Goal: Find specific page/section: Find specific page/section

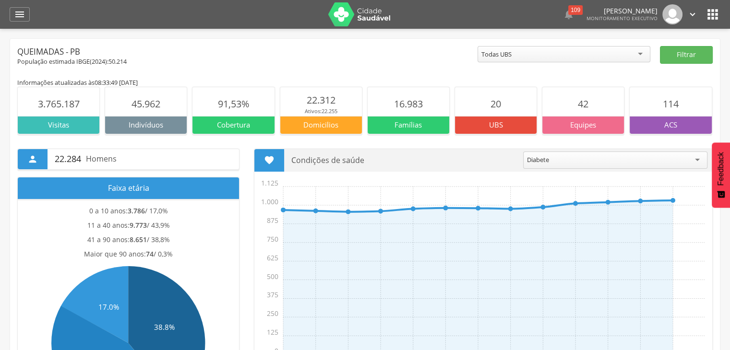
click at [714, 19] on icon "" at bounding box center [712, 14] width 15 height 15
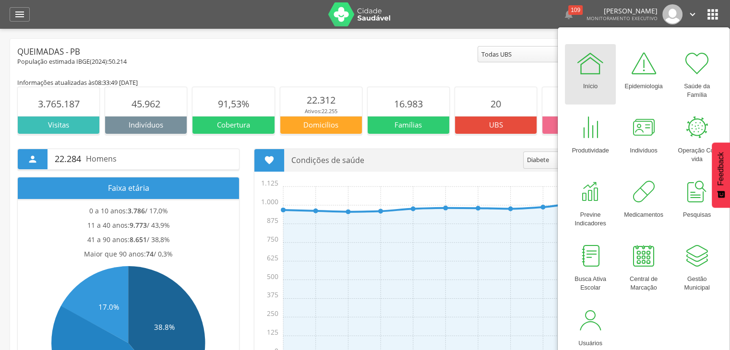
click at [422, 56] on div "Queimadas - PB" at bounding box center [247, 52] width 460 height 12
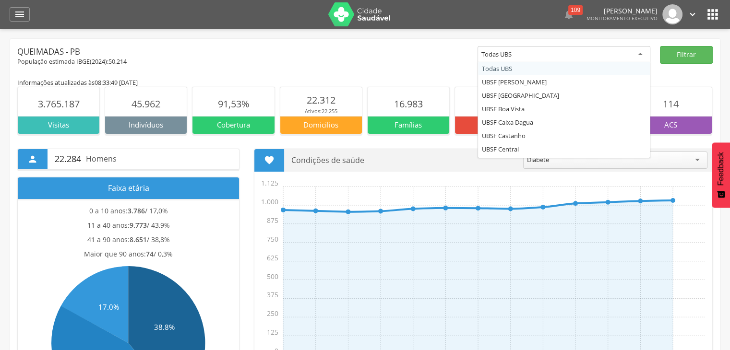
click at [563, 48] on div "Todas UBS" at bounding box center [564, 54] width 173 height 17
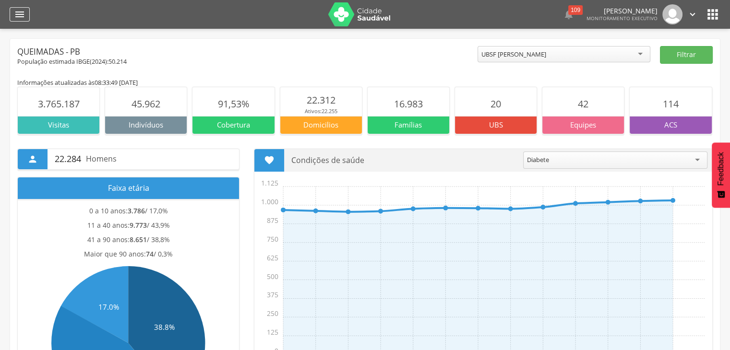
click at [18, 18] on icon "" at bounding box center [20, 15] width 12 height 12
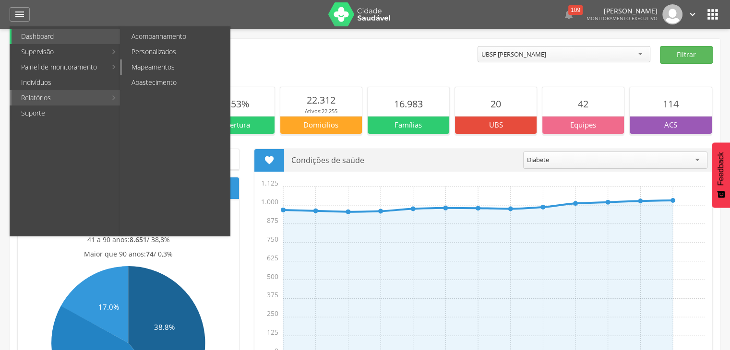
click at [162, 66] on link "Mapeamentos" at bounding box center [176, 67] width 108 height 15
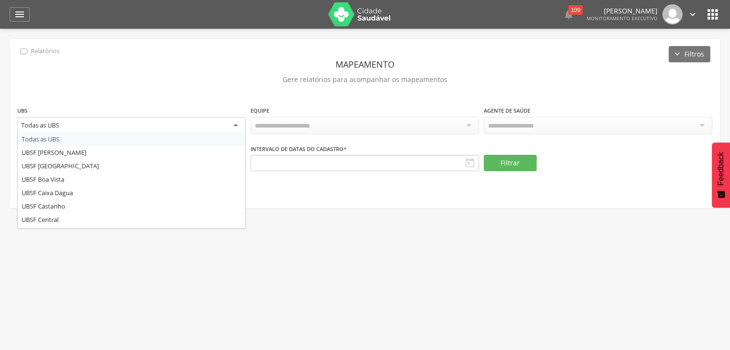
click at [190, 124] on div "Todas as UBS" at bounding box center [131, 125] width 228 height 17
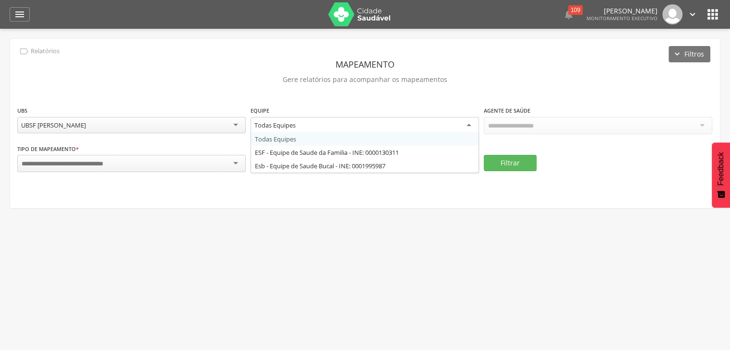
click at [392, 125] on div "Todas Equipes" at bounding box center [365, 125] width 228 height 17
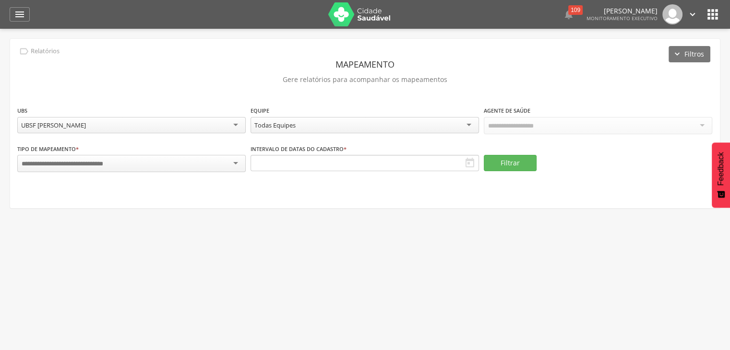
click at [379, 99] on div "**********" at bounding box center [365, 123] width 710 height 169
click at [221, 160] on div at bounding box center [131, 163] width 228 height 17
click at [471, 162] on icon "" at bounding box center [470, 163] width 12 height 12
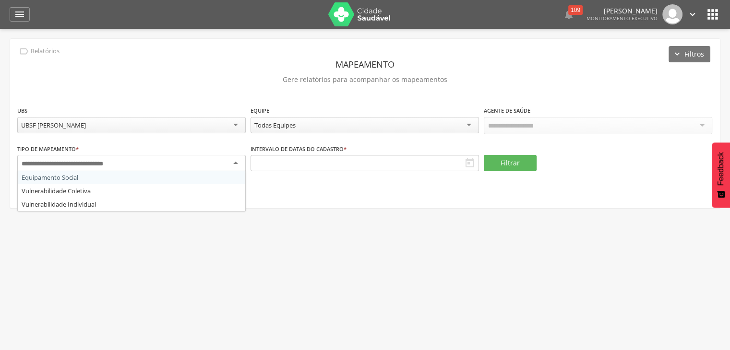
click at [179, 166] on div at bounding box center [131, 163] width 228 height 17
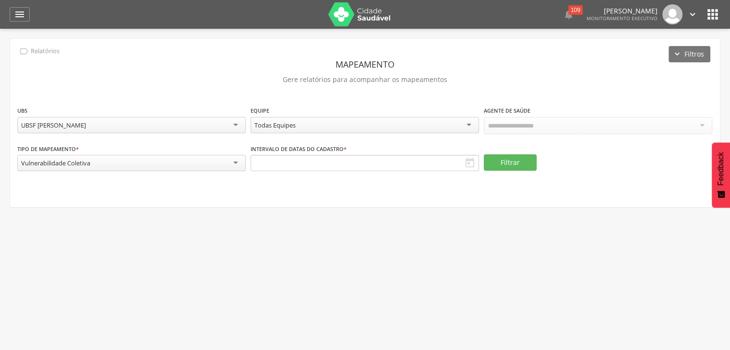
click at [401, 128] on div "Todas Equipes" at bounding box center [365, 125] width 228 height 16
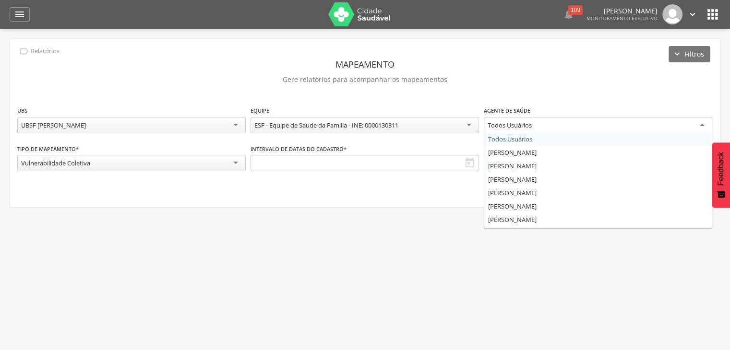
click at [533, 123] on div "Todos Usuários" at bounding box center [598, 125] width 228 height 17
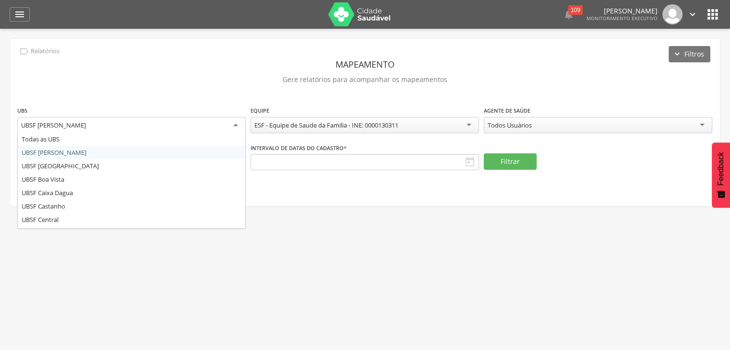
click at [230, 124] on div "UBSF [PERSON_NAME]" at bounding box center [131, 125] width 228 height 17
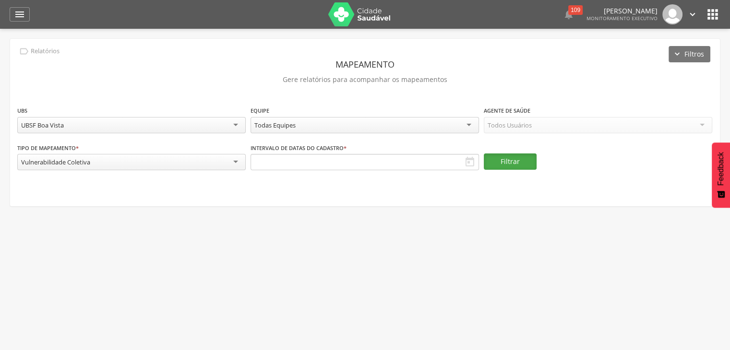
click at [508, 158] on button "Filtrar" at bounding box center [510, 162] width 53 height 16
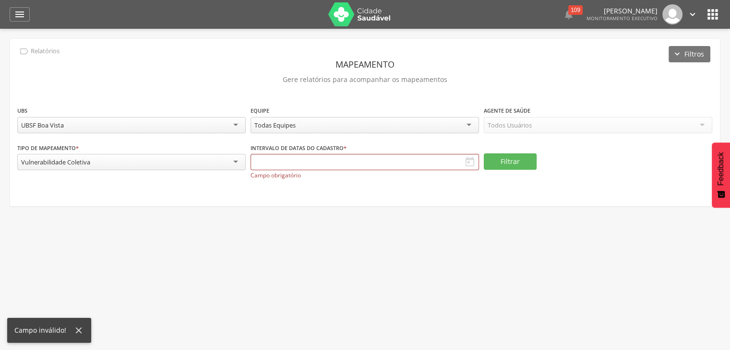
click at [445, 199] on div "**********" at bounding box center [365, 123] width 710 height 168
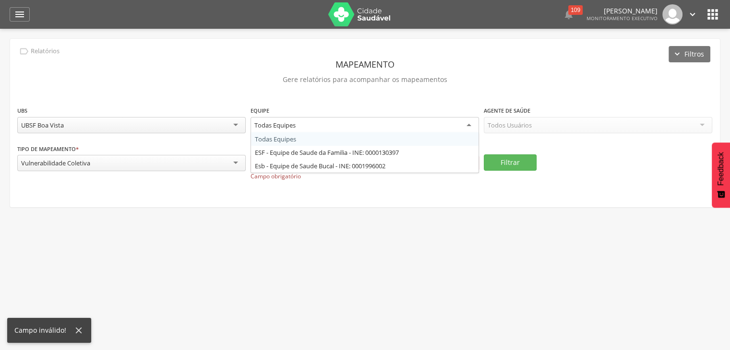
click at [431, 129] on div "Todas Equipes" at bounding box center [365, 125] width 228 height 17
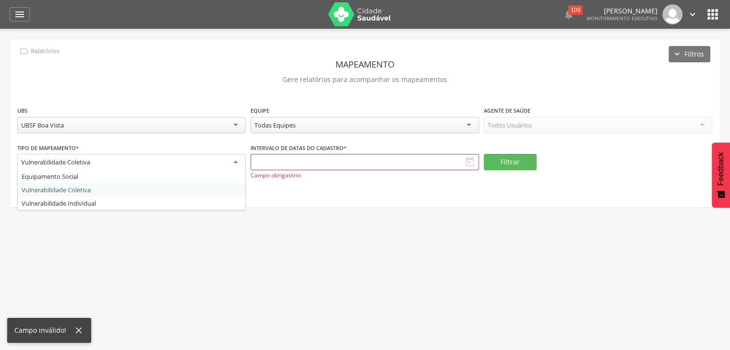
click at [232, 164] on div "Vulnerabilidade Coletiva" at bounding box center [131, 162] width 228 height 17
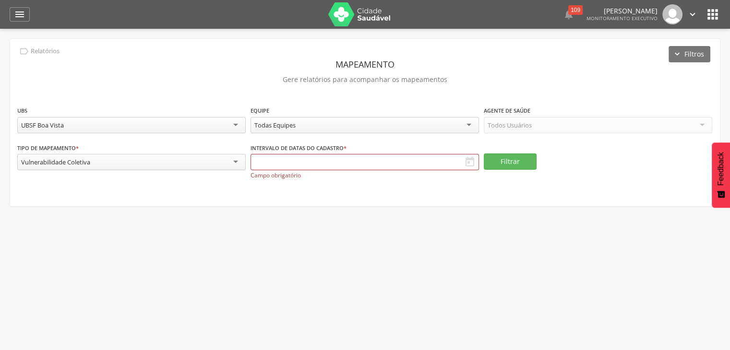
click at [220, 245] on div " Supervisão  Distritos  Ubs Coordenador: - Queimadas / PB Intervalo de Tempo…" at bounding box center [365, 204] width 730 height 350
click at [712, 17] on icon "" at bounding box center [712, 14] width 15 height 15
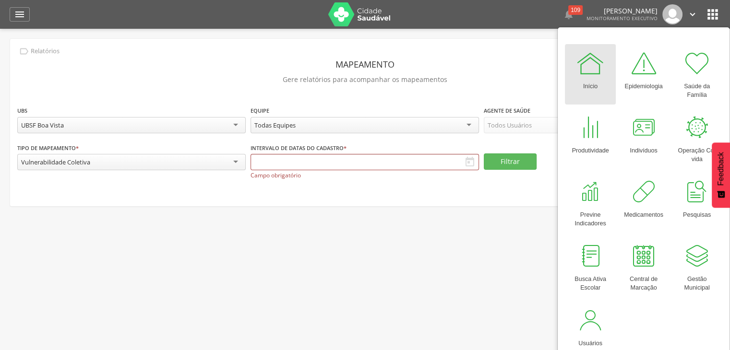
click at [603, 85] on link "Início" at bounding box center [590, 74] width 51 height 60
click at [639, 138] on div at bounding box center [643, 127] width 29 height 29
